Goal: Transaction & Acquisition: Book appointment/travel/reservation

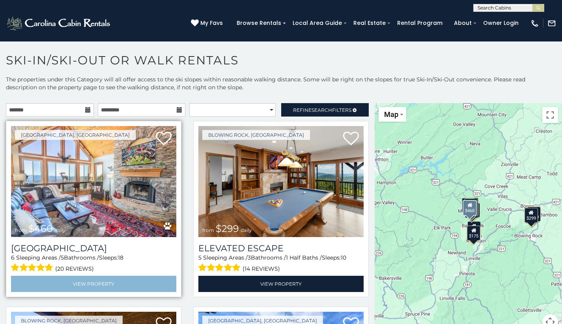
click at [96, 283] on link "View Property" at bounding box center [93, 283] width 165 height 16
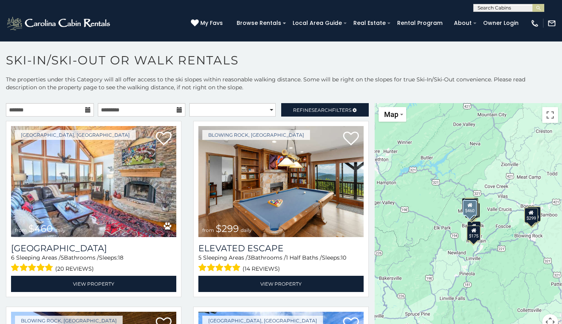
click at [549, 319] on button "Map camera controls" at bounding box center [551, 322] width 16 height 16
click at [530, 283] on button "Zoom in" at bounding box center [531, 282] width 16 height 16
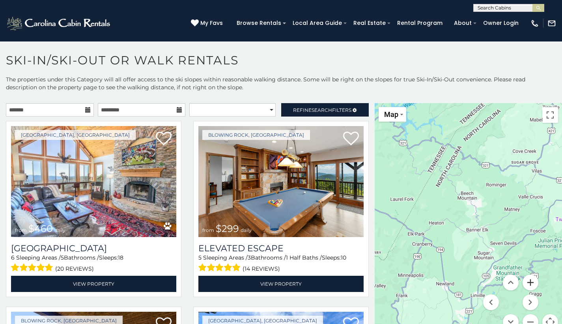
click at [530, 283] on button "Zoom in" at bounding box center [531, 282] width 16 height 16
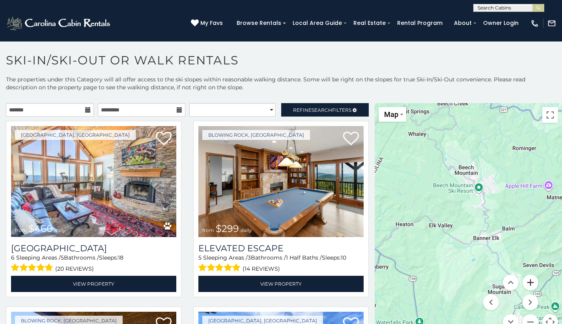
click at [530, 283] on button "Zoom in" at bounding box center [531, 282] width 16 height 16
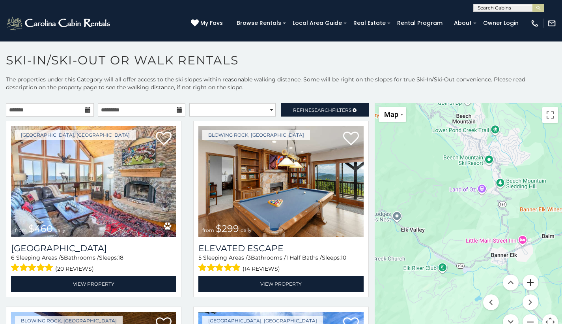
click at [525, 283] on button "Zoom in" at bounding box center [531, 282] width 16 height 16
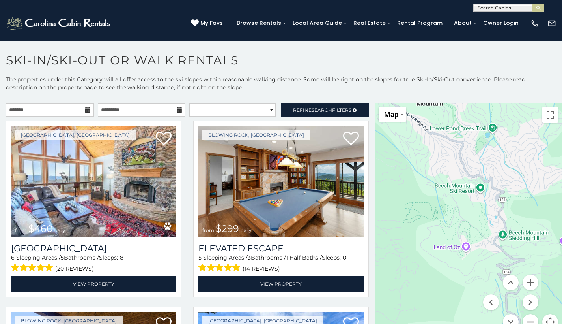
drag, startPoint x: 500, startPoint y: 158, endPoint x: 470, endPoint y: 242, distance: 88.5
click at [470, 242] on div at bounding box center [468, 221] width 187 height 236
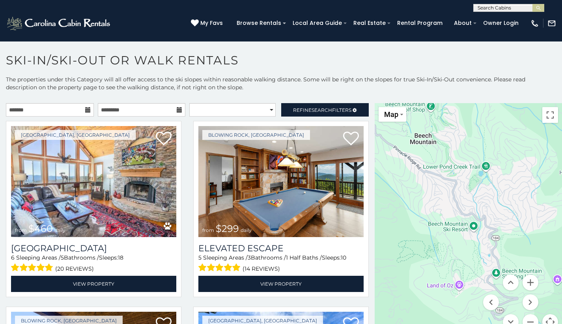
drag, startPoint x: 473, startPoint y: 200, endPoint x: 465, endPoint y: 245, distance: 44.9
click at [465, 245] on div at bounding box center [468, 221] width 187 height 236
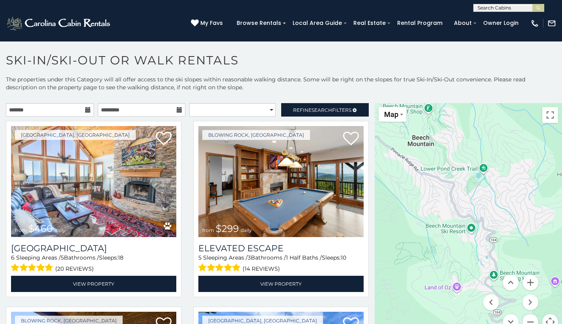
click at [468, 227] on div at bounding box center [468, 221] width 187 height 236
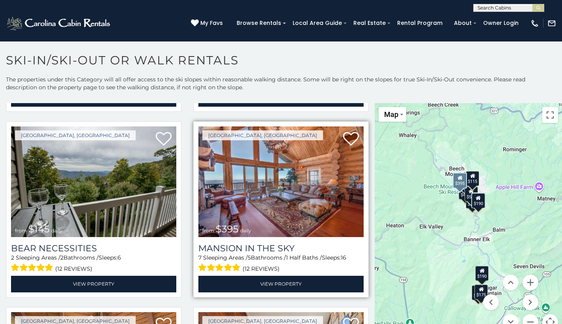
scroll to position [368, 0]
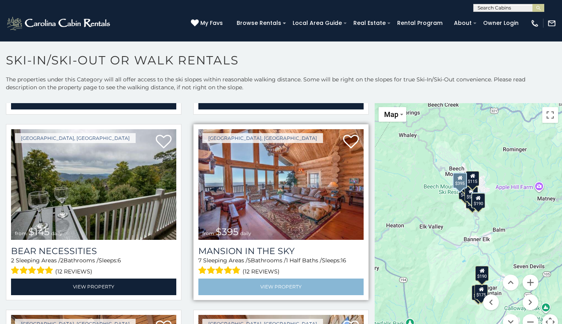
click at [277, 285] on link "View Property" at bounding box center [281, 286] width 165 height 16
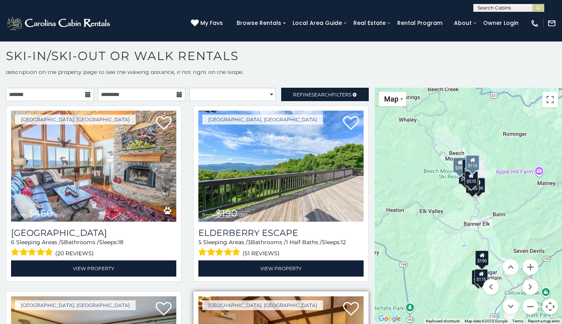
scroll to position [5, 0]
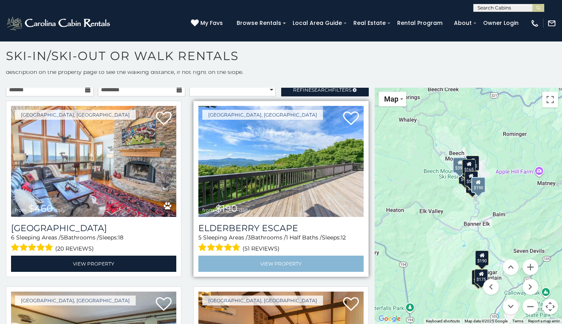
click at [286, 262] on link "View Property" at bounding box center [281, 263] width 165 height 16
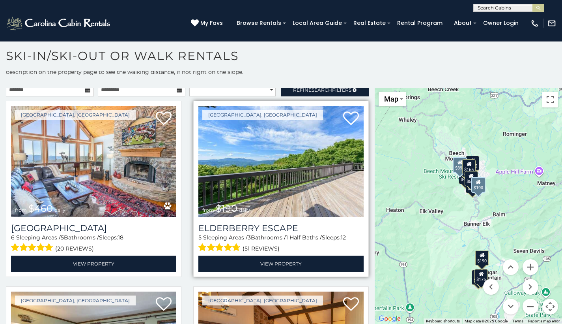
click at [288, 187] on img at bounding box center [281, 161] width 165 height 111
click at [302, 163] on img at bounding box center [281, 161] width 165 height 111
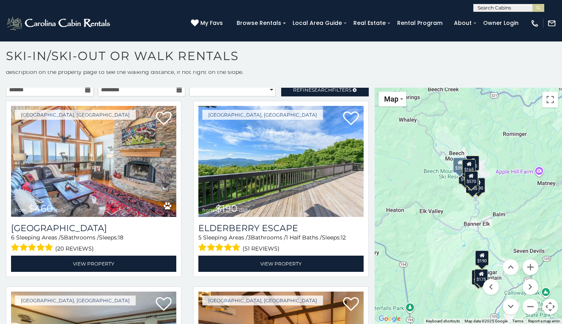
click at [80, 97] on div "**********" at bounding box center [187, 91] width 375 height 17
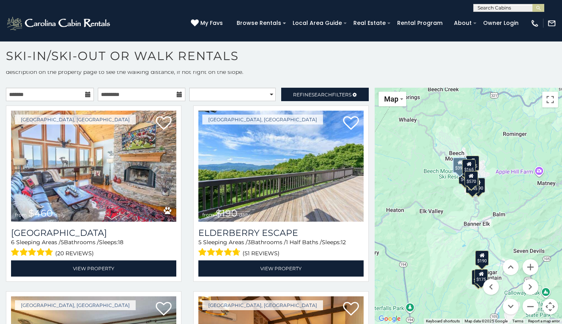
scroll to position [0, 0]
click at [88, 95] on icon at bounding box center [88, 95] width 6 height 6
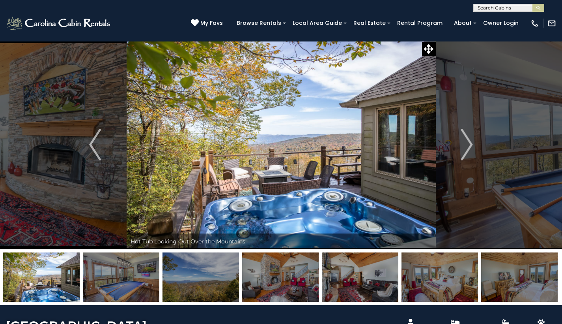
scroll to position [1, 0]
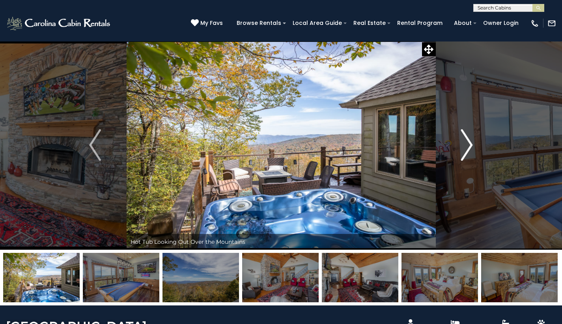
click at [466, 152] on img "Next" at bounding box center [467, 145] width 12 height 32
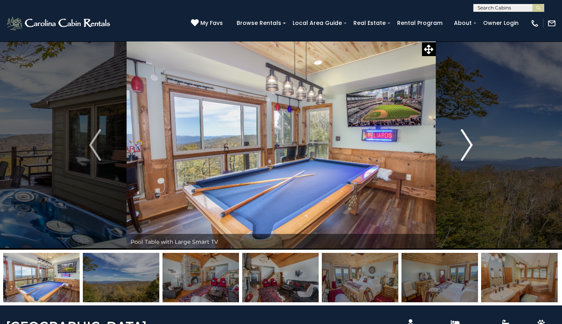
click at [468, 152] on img "Next" at bounding box center [467, 145] width 12 height 32
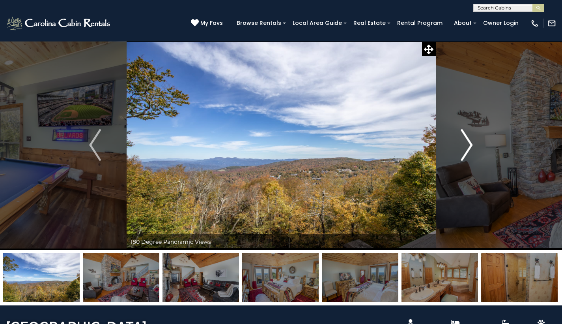
click at [468, 152] on img "Next" at bounding box center [467, 145] width 12 height 32
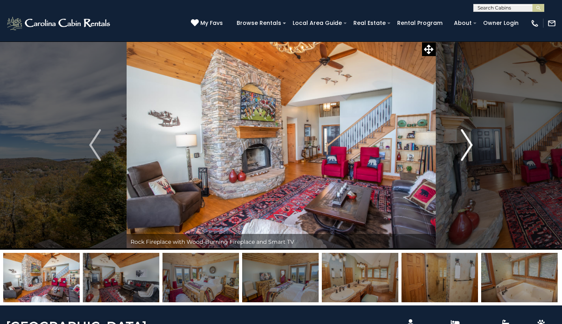
click at [467, 153] on img "Next" at bounding box center [467, 145] width 12 height 32
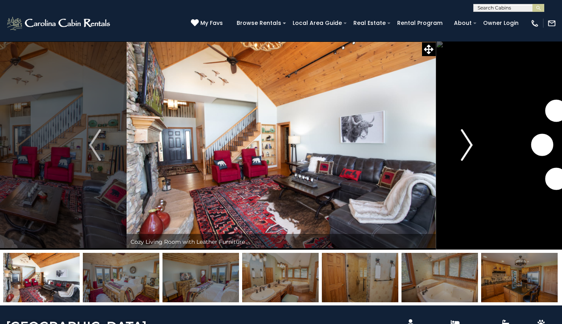
click at [467, 153] on img "Next" at bounding box center [467, 145] width 12 height 32
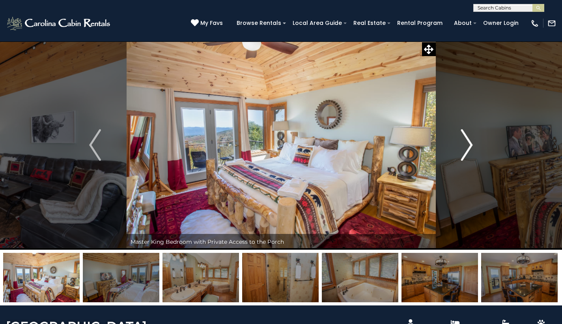
click at [467, 154] on img "Next" at bounding box center [467, 145] width 12 height 32
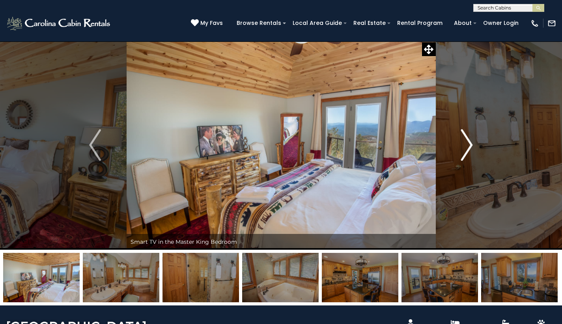
click at [467, 154] on img "Next" at bounding box center [467, 145] width 12 height 32
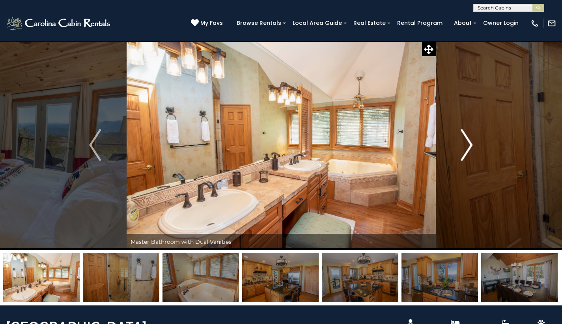
click at [467, 154] on img "Next" at bounding box center [467, 145] width 12 height 32
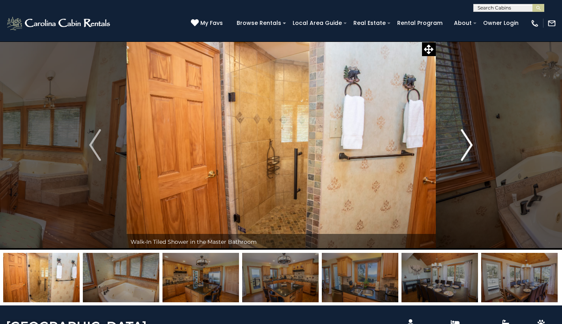
click at [467, 155] on img "Next" at bounding box center [467, 145] width 12 height 32
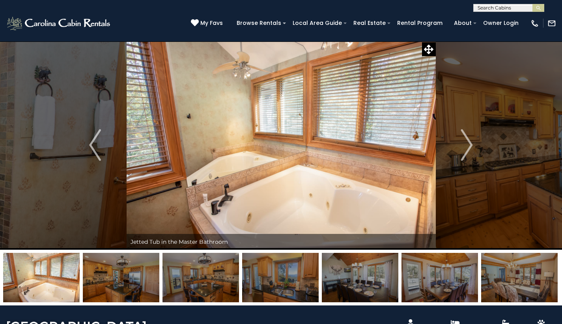
click at [439, 282] on img at bounding box center [440, 277] width 77 height 49
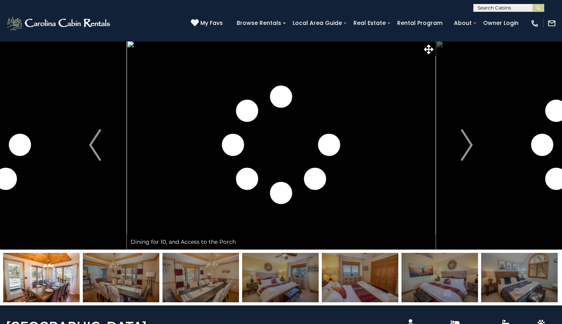
scroll to position [50, 0]
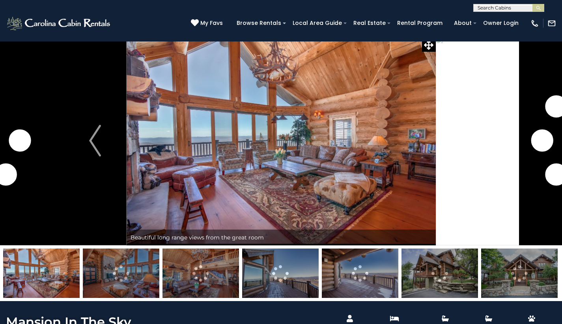
scroll to position [6, 0]
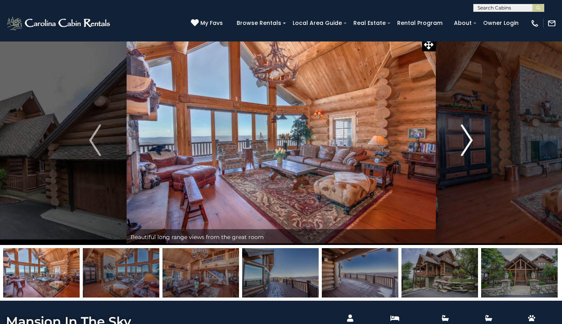
click at [470, 143] on img "Next" at bounding box center [467, 140] width 12 height 32
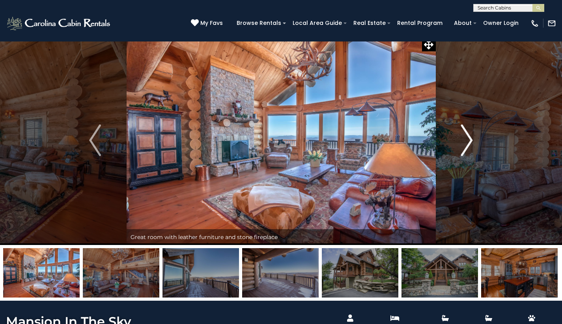
click at [470, 143] on img "Next" at bounding box center [467, 140] width 12 height 32
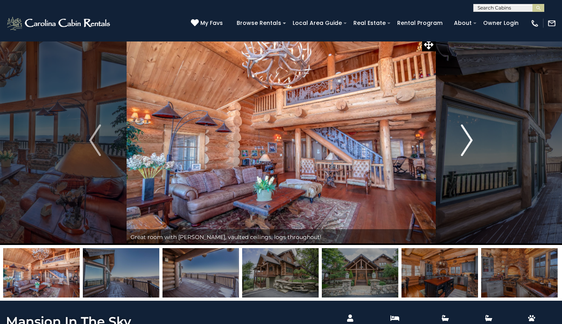
click at [470, 143] on img "Next" at bounding box center [467, 140] width 12 height 32
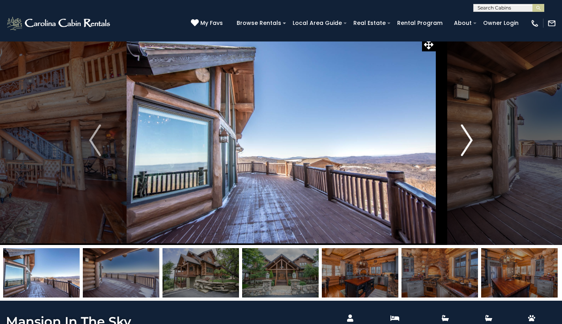
click at [470, 143] on img "Next" at bounding box center [467, 140] width 12 height 32
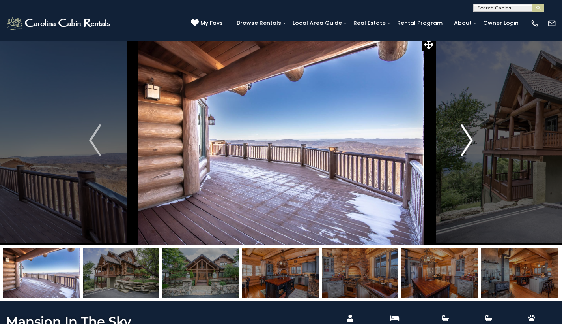
click at [470, 143] on img "Next" at bounding box center [467, 140] width 12 height 32
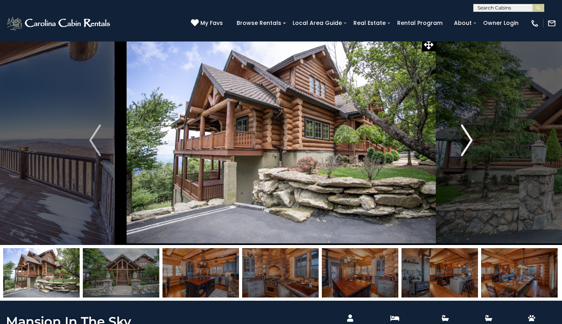
click at [470, 143] on img "Next" at bounding box center [467, 140] width 12 height 32
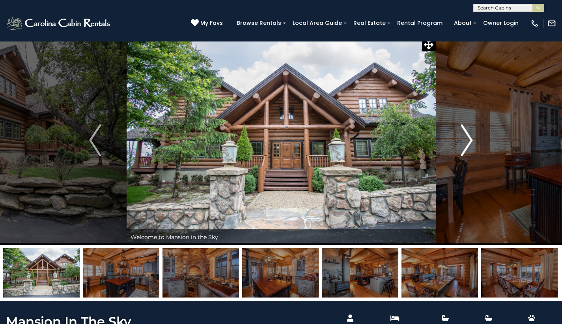
click at [470, 143] on img "Next" at bounding box center [467, 140] width 12 height 32
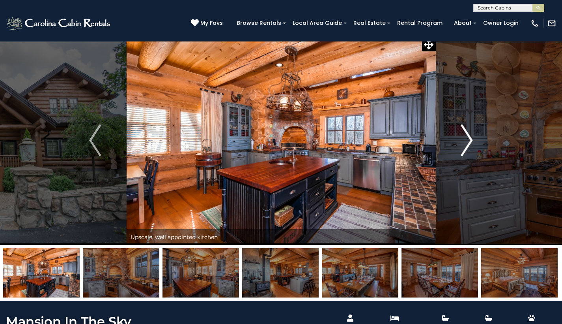
click at [470, 143] on img "Next" at bounding box center [467, 140] width 12 height 32
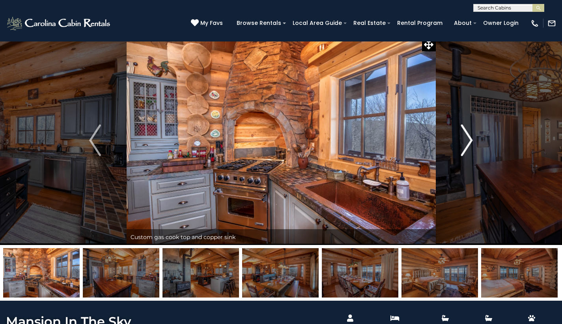
click at [470, 143] on img "Next" at bounding box center [467, 140] width 12 height 32
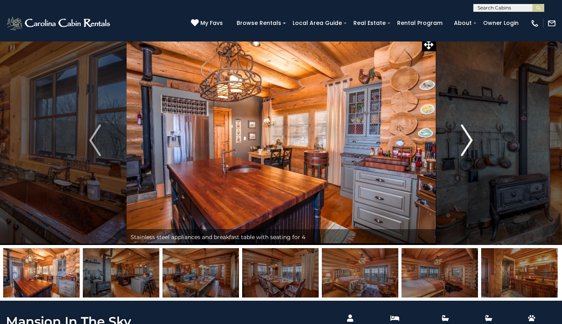
click at [470, 143] on img "Next" at bounding box center [467, 140] width 12 height 32
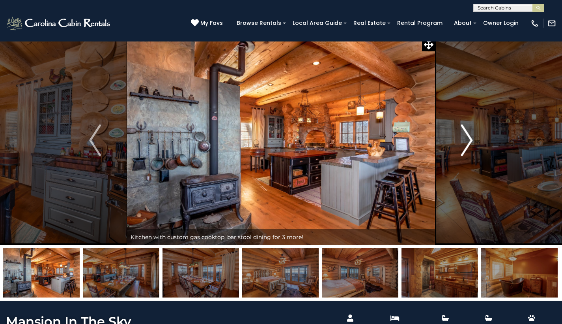
click at [470, 143] on img "Next" at bounding box center [467, 140] width 12 height 32
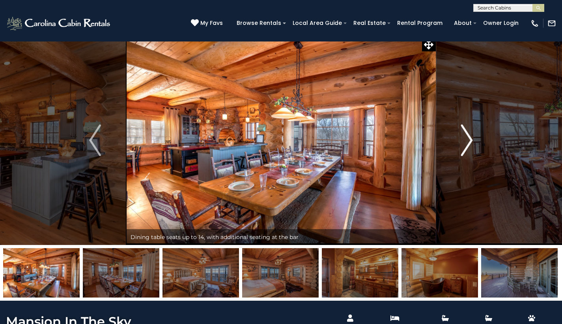
click at [470, 143] on img "Next" at bounding box center [467, 140] width 12 height 32
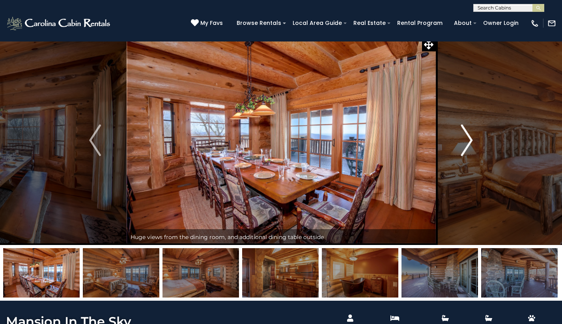
click at [470, 143] on img "Next" at bounding box center [467, 140] width 12 height 32
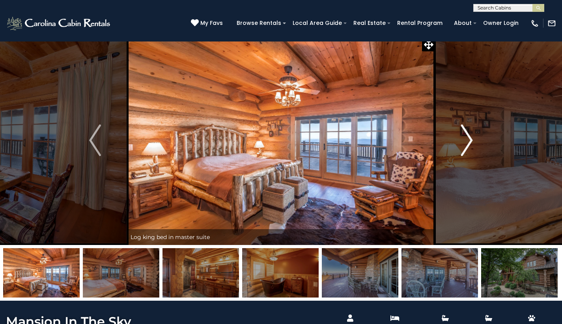
click at [470, 143] on img "Next" at bounding box center [467, 140] width 12 height 32
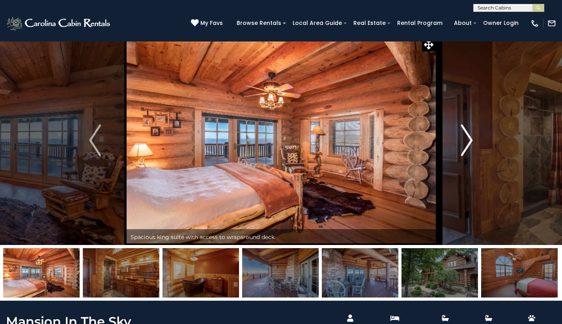
click at [470, 143] on img "Next" at bounding box center [467, 140] width 12 height 32
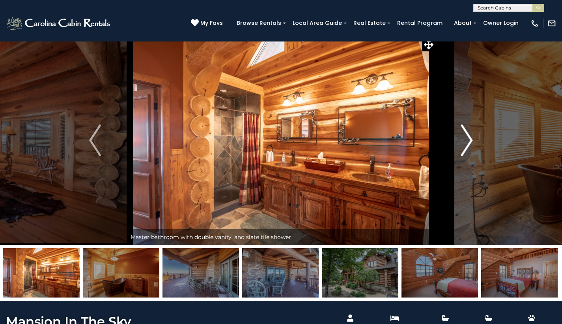
click at [470, 143] on img "Next" at bounding box center [467, 140] width 12 height 32
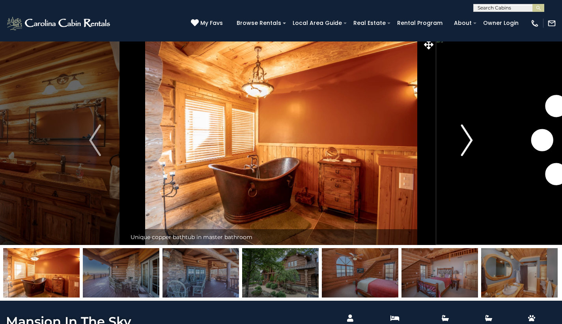
click at [470, 143] on img "Next" at bounding box center [467, 140] width 12 height 32
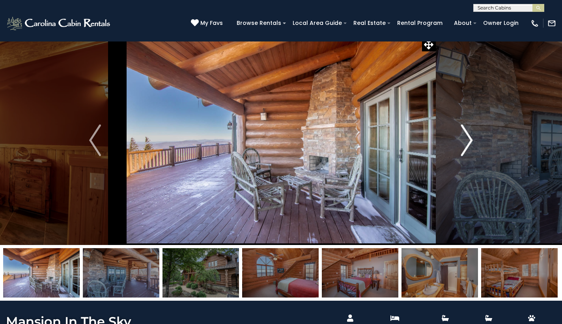
click at [471, 144] on img "Next" at bounding box center [467, 140] width 12 height 32
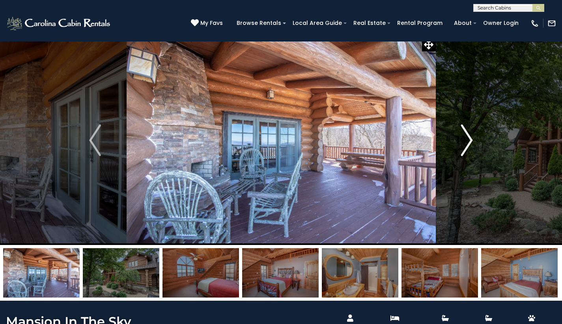
click at [471, 144] on img "Next" at bounding box center [467, 140] width 12 height 32
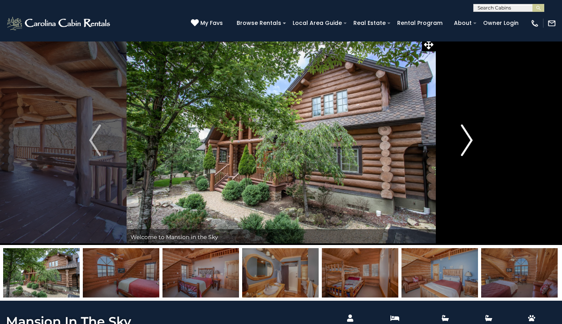
click at [472, 144] on img "Next" at bounding box center [467, 140] width 12 height 32
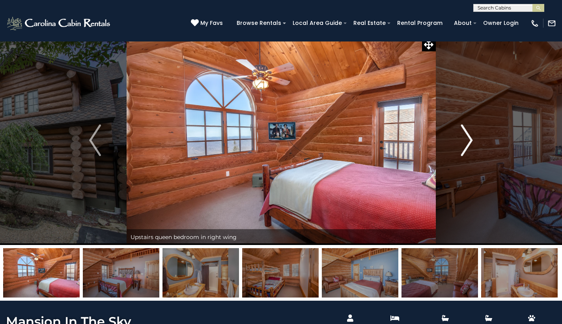
click at [472, 144] on img "Next" at bounding box center [467, 140] width 12 height 32
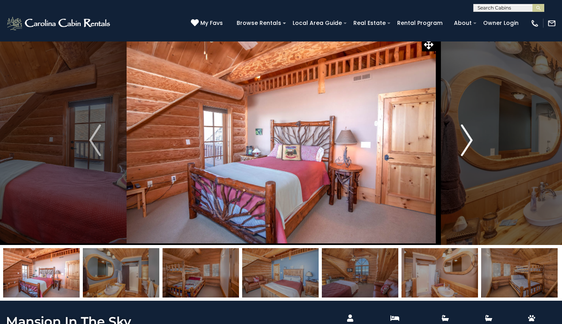
click at [472, 146] on img "Next" at bounding box center [467, 140] width 12 height 32
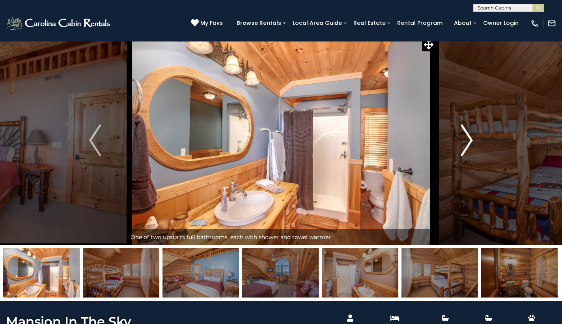
click at [472, 146] on img "Next" at bounding box center [467, 140] width 12 height 32
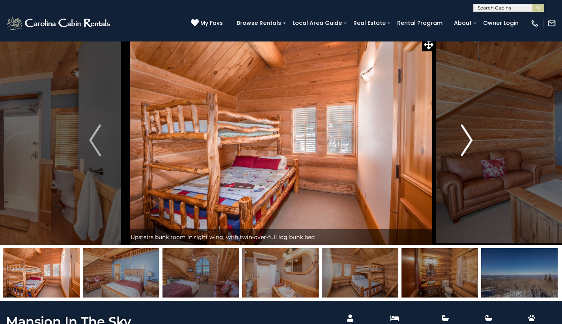
click at [472, 146] on img "Next" at bounding box center [467, 140] width 12 height 32
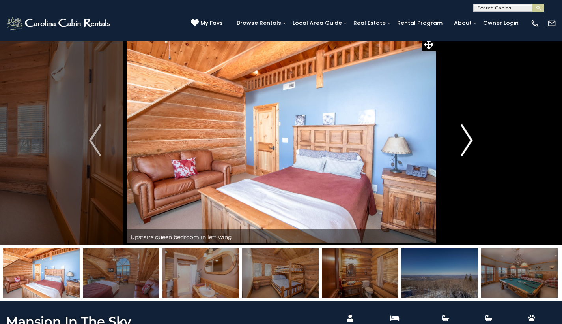
click at [472, 146] on img "Next" at bounding box center [467, 140] width 12 height 32
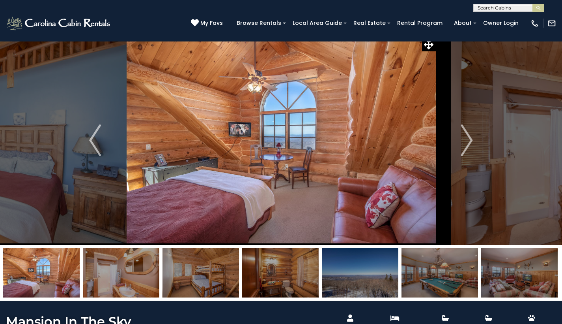
click at [443, 270] on img at bounding box center [440, 272] width 77 height 49
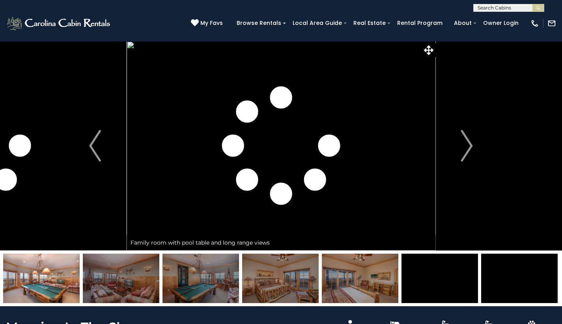
scroll to position [0, 0]
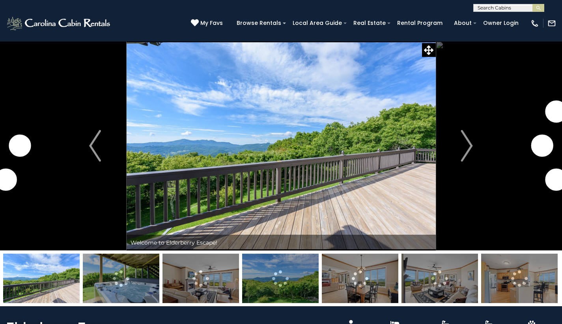
click at [209, 283] on img at bounding box center [201, 277] width 77 height 49
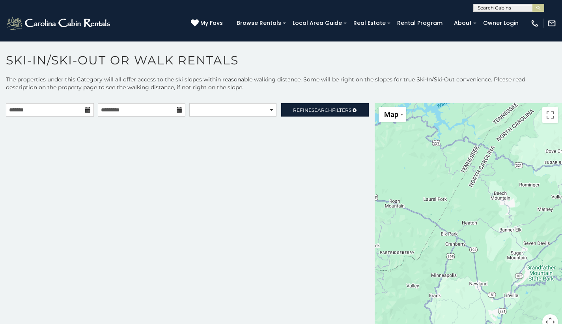
scroll to position [4, 0]
